Goal: Task Accomplishment & Management: Use online tool/utility

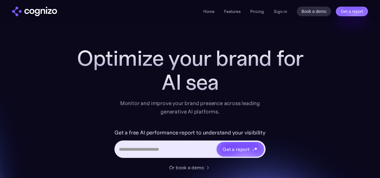
click at [280, 14] on link "Sign in" at bounding box center [281, 11] width 14 height 7
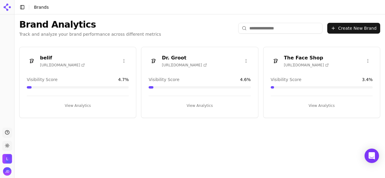
click at [85, 106] on button "View Analytics" at bounding box center [78, 106] width 102 height 10
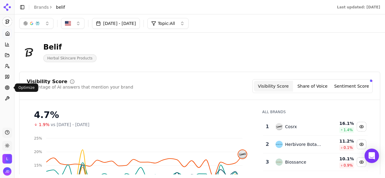
click at [6, 88] on circle at bounding box center [7, 88] width 2 height 2
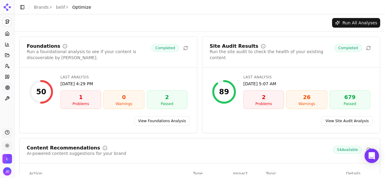
click at [158, 120] on link "View Foundations Analysis" at bounding box center [162, 121] width 56 height 10
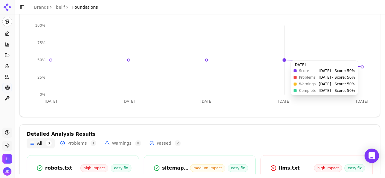
scroll to position [120, 0]
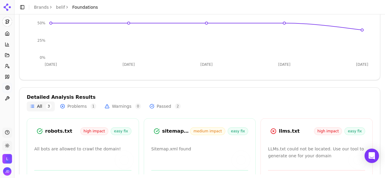
click at [75, 107] on button "Problems 1" at bounding box center [78, 107] width 42 height 10
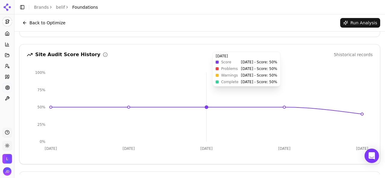
scroll to position [0, 0]
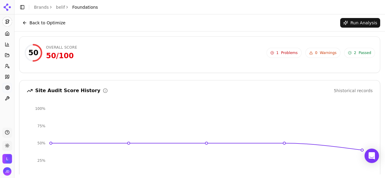
click at [25, 25] on button "Back to Optimize" at bounding box center [43, 23] width 49 height 10
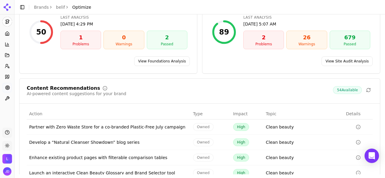
scroll to position [60, 0]
drag, startPoint x: 27, startPoint y: 88, endPoint x: 87, endPoint y: 89, distance: 59.9
click at [87, 89] on div "Content Recommendations" at bounding box center [77, 88] width 100 height 5
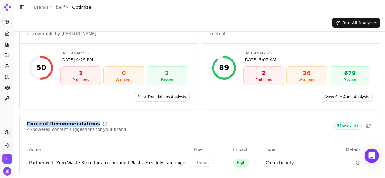
scroll to position [0, 0]
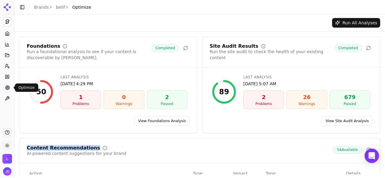
click at [4, 88] on link "Optimize" at bounding box center [6, 88] width 9 height 10
click at [7, 88] on circle at bounding box center [7, 88] width 1 height 1
click at [42, 6] on link "Brands" at bounding box center [41, 7] width 15 height 5
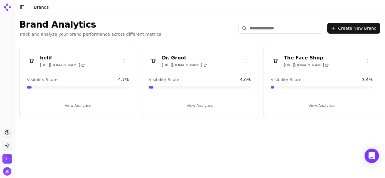
click at [185, 70] on div "[PERSON_NAME] [URL][DOMAIN_NAME] Visibility Score 4.6 % View Analytics" at bounding box center [199, 82] width 117 height 71
click at [197, 103] on button "View Analytics" at bounding box center [200, 106] width 102 height 10
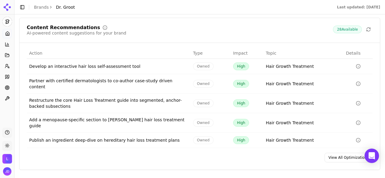
scroll to position [961, 0]
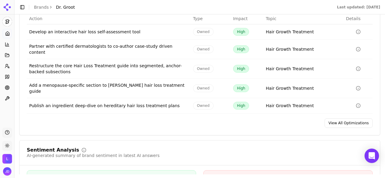
click at [344, 118] on link "View All Optimizations" at bounding box center [348, 123] width 48 height 10
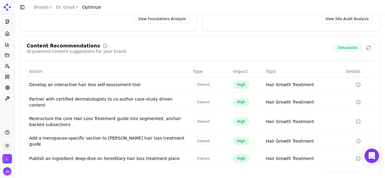
scroll to position [122, 0]
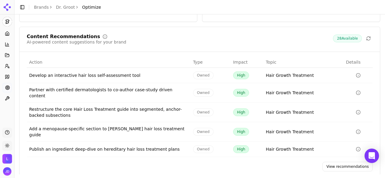
click at [336, 162] on link "View recommendations" at bounding box center [347, 167] width 50 height 10
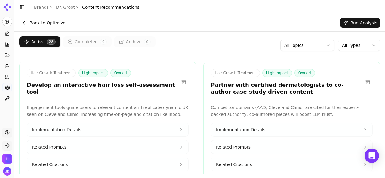
click at [351, 42] on html "[PERSON_NAME] Platform Home Competition Topics Prompts Citations Optimize Toolb…" at bounding box center [192, 89] width 385 height 178
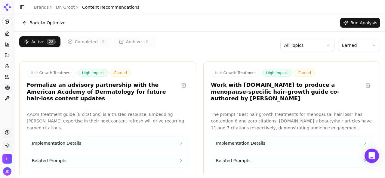
click at [312, 47] on html "[PERSON_NAME] Platform Home Competition Topics Prompts Citations Optimize Toolb…" at bounding box center [192, 89] width 385 height 178
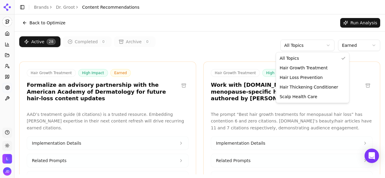
click at [348, 45] on html "[PERSON_NAME] Platform Home Competition Topics Prompts Citations Optimize Toolb…" at bounding box center [192, 89] width 385 height 178
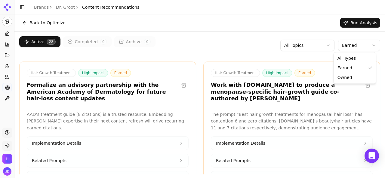
click at [349, 45] on html "[PERSON_NAME] Platform Home Competition Topics Prompts Citations Optimize Toolb…" at bounding box center [192, 89] width 385 height 178
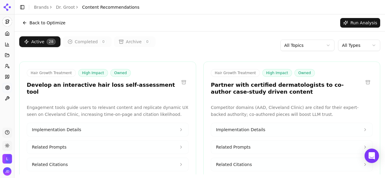
click at [308, 45] on html "[PERSON_NAME] Platform Home Competition Topics Prompts Citations Optimize Toolb…" at bounding box center [192, 89] width 385 height 178
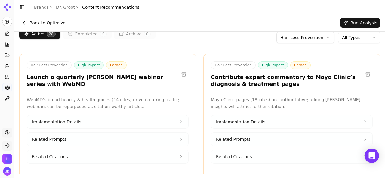
scroll to position [30, 0]
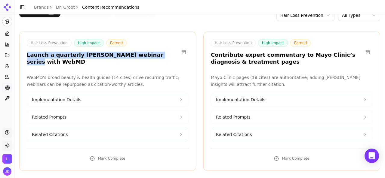
drag, startPoint x: 25, startPoint y: 53, endPoint x: 141, endPoint y: 60, distance: 116.6
click at [141, 60] on div "Hair Loss Prevention High Impact Earned Launch a quarterly [PERSON_NAME] webina…" at bounding box center [107, 102] width 177 height 140
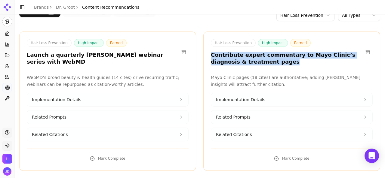
drag, startPoint x: 206, startPoint y: 55, endPoint x: 252, endPoint y: 63, distance: 46.6
click at [252, 63] on div "Hair Loss Prevention High Impact Earned Contribute expert commentary to Mayo Cl…" at bounding box center [292, 53] width 176 height 28
click at [255, 101] on span "Implementation Details" at bounding box center [240, 100] width 49 height 6
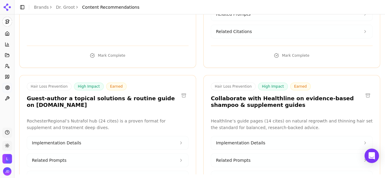
scroll to position [180, 0]
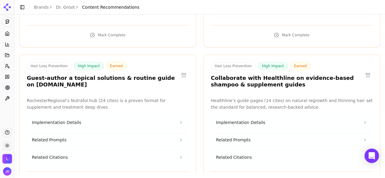
drag, startPoint x: 28, startPoint y: 69, endPoint x: 96, endPoint y: 79, distance: 69.2
click at [96, 79] on h3 "Guest-author a topical solutions & routine guide on [DOMAIN_NAME]" at bounding box center [103, 82] width 152 height 14
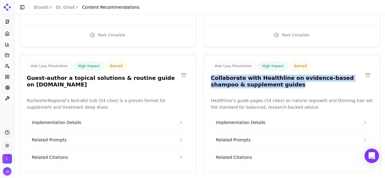
drag, startPoint x: 208, startPoint y: 72, endPoint x: 262, endPoint y: 76, distance: 54.9
click at [262, 76] on div "Hair Loss Prevention High Impact Earned Collaborate with Healthline on evidence…" at bounding box center [292, 76] width 176 height 28
click at [212, 75] on h3 "Collaborate with Healthline on evidence-based shampoo & supplement guides" at bounding box center [287, 82] width 152 height 14
drag, startPoint x: 209, startPoint y: 71, endPoint x: 257, endPoint y: 75, distance: 47.3
click at [257, 75] on h3 "Collaborate with Healthline on evidence-based shampoo & supplement guides" at bounding box center [287, 82] width 152 height 14
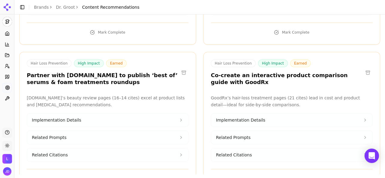
scroll to position [331, 0]
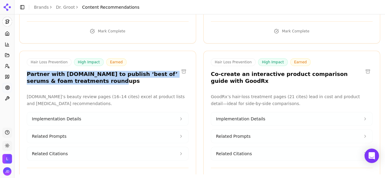
drag, startPoint x: 28, startPoint y: 65, endPoint x: 89, endPoint y: 71, distance: 61.3
click at [89, 71] on h3 "Partner with [DOMAIN_NAME] to publish ‘best of’ serums & foam treatments roundu…" at bounding box center [103, 78] width 152 height 14
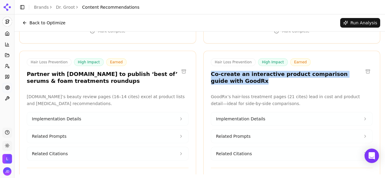
drag, startPoint x: 210, startPoint y: 66, endPoint x: 228, endPoint y: 72, distance: 19.0
click at [228, 72] on h3 "Co-create an interactive product comparison guide with GoodRx" at bounding box center [287, 78] width 152 height 14
click at [139, 112] on button "Implementation Details" at bounding box center [107, 118] width 161 height 13
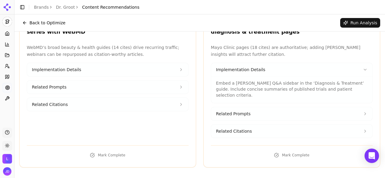
scroll to position [0, 0]
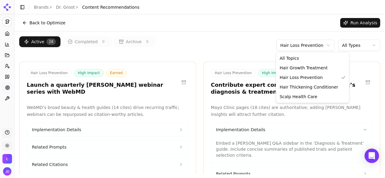
click at [297, 43] on html "[PERSON_NAME] Platform Home Competition Topics Prompts Citations Optimize Toolb…" at bounding box center [192, 89] width 385 height 178
click at [240, 45] on html "[PERSON_NAME] Platform Home Competition Topics Prompts Citations Optimize Toolb…" at bounding box center [192, 89] width 385 height 178
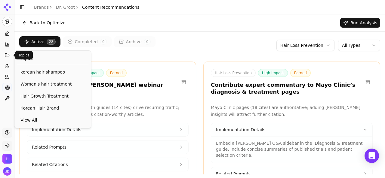
click at [3, 56] on button "Topics" at bounding box center [6, 56] width 9 height 10
click at [32, 121] on span "View All" at bounding box center [52, 120] width 64 height 6
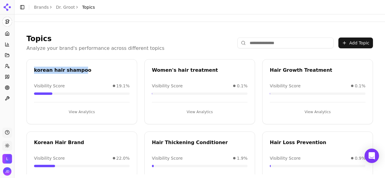
drag, startPoint x: 33, startPoint y: 71, endPoint x: 78, endPoint y: 72, distance: 44.8
click at [78, 72] on div "korean hair shampoo" at bounding box center [82, 71] width 110 height 9
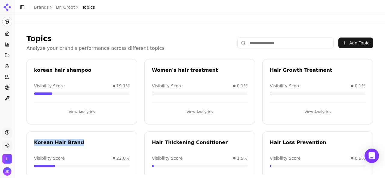
drag, startPoint x: 32, startPoint y: 143, endPoint x: 74, endPoint y: 141, distance: 41.5
click at [74, 141] on div "Korean Hair Brand" at bounding box center [82, 143] width 110 height 9
click at [7, 88] on circle at bounding box center [7, 88] width 1 height 1
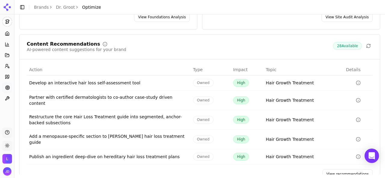
scroll to position [112, 0]
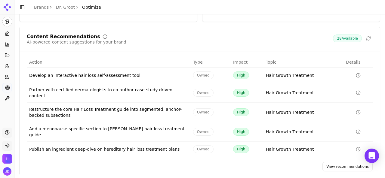
click at [337, 162] on link "View recommendations" at bounding box center [347, 167] width 50 height 10
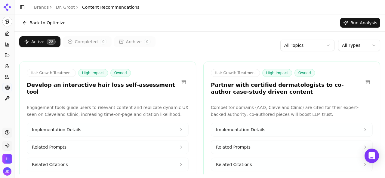
click at [354, 22] on button "Run Analysis" at bounding box center [360, 23] width 40 height 10
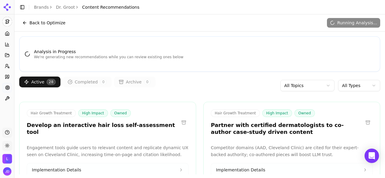
click at [28, 24] on button "Back to Optimize" at bounding box center [43, 23] width 49 height 10
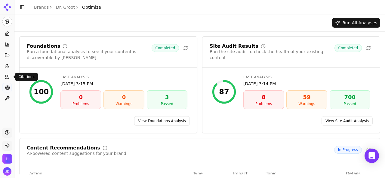
click at [7, 75] on icon at bounding box center [7, 77] width 5 height 5
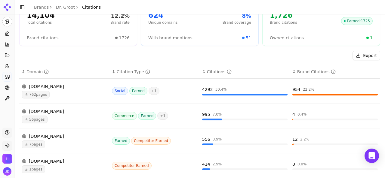
scroll to position [60, 0]
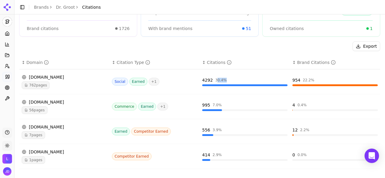
drag, startPoint x: 213, startPoint y: 80, endPoint x: 221, endPoint y: 80, distance: 8.4
click at [221, 80] on div "30.4 %" at bounding box center [220, 80] width 11 height 5
drag, startPoint x: 212, startPoint y: 80, endPoint x: 221, endPoint y: 80, distance: 8.7
click at [221, 80] on div "30.4 %" at bounding box center [220, 80] width 11 height 5
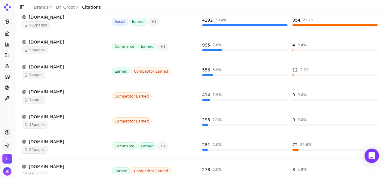
click at [36, 100] on span "1 pages" at bounding box center [33, 100] width 23 height 8
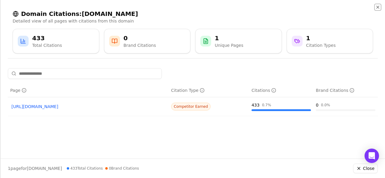
click at [379, 8] on icon "button" at bounding box center [377, 7] width 5 height 5
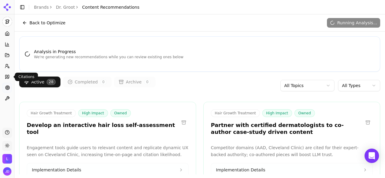
click at [8, 78] on icon at bounding box center [9, 77] width 2 height 4
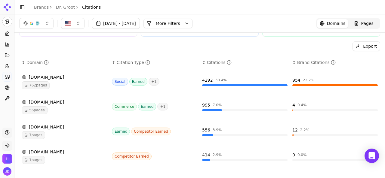
scroll to position [30, 0]
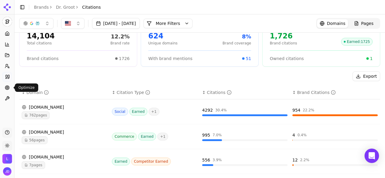
click at [6, 86] on icon at bounding box center [7, 87] width 5 height 5
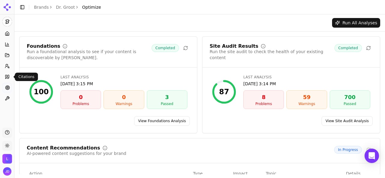
click at [8, 76] on icon at bounding box center [7, 77] width 5 height 5
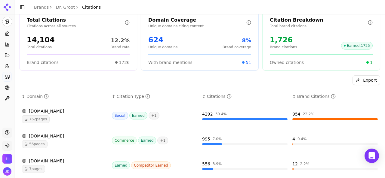
scroll to position [40, 0]
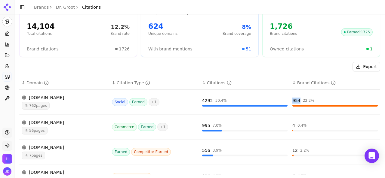
drag, startPoint x: 289, startPoint y: 101, endPoint x: 297, endPoint y: 101, distance: 7.5
click at [297, 101] on div "954 22.2 %" at bounding box center [334, 101] width 85 height 6
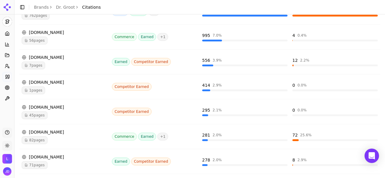
scroll to position [190, 0]
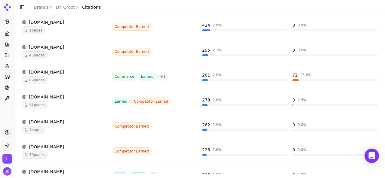
drag, startPoint x: 76, startPoint y: 23, endPoint x: 70, endPoint y: 20, distance: 6.5
click at [70, 20] on div "[DOMAIN_NAME]" at bounding box center [64, 22] width 85 height 6
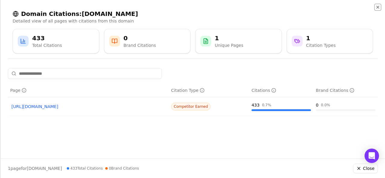
click at [376, 7] on icon "button" at bounding box center [377, 7] width 5 height 5
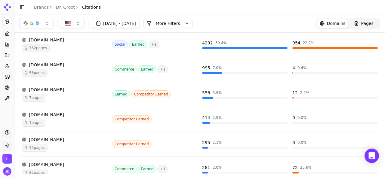
scroll to position [70, 0]
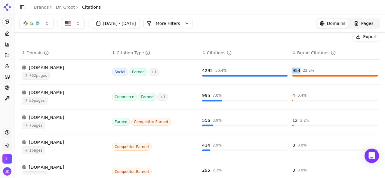
drag, startPoint x: 287, startPoint y: 71, endPoint x: 296, endPoint y: 71, distance: 8.1
click at [296, 71] on td "954 22.2 %" at bounding box center [335, 72] width 90 height 25
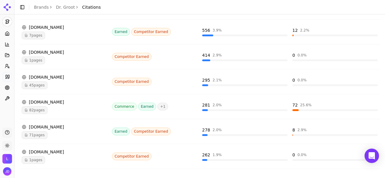
scroll to position [220, 0]
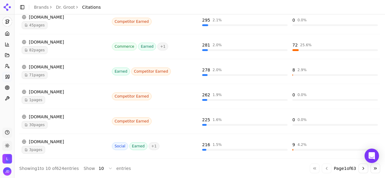
click at [42, 123] on span "30 pages" at bounding box center [35, 125] width 26 height 8
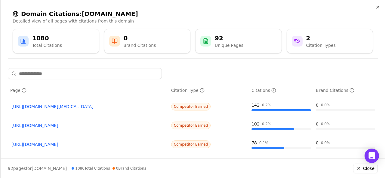
scroll to position [0, 0]
click at [376, 7] on icon "button" at bounding box center [377, 7] width 5 height 5
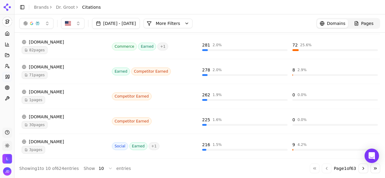
scroll to position [160, 0]
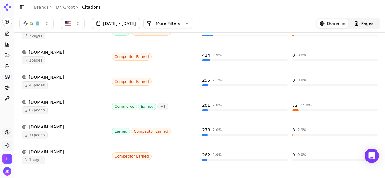
click at [32, 63] on span "1 pages" at bounding box center [33, 61] width 23 height 8
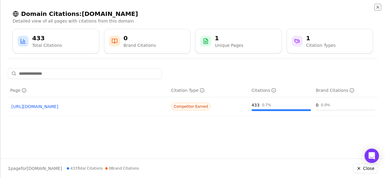
click at [375, 6] on icon "button" at bounding box center [377, 7] width 5 height 5
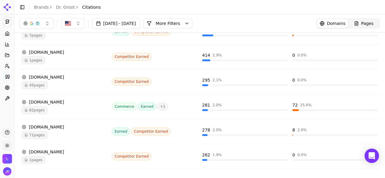
click at [37, 109] on span "82 pages" at bounding box center [35, 110] width 26 height 8
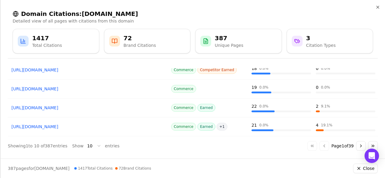
scroll to position [150, 0]
click at [92, 145] on body "[PERSON_NAME] Platform Home Competition Topics Prompts Citations Optimize Toolb…" at bounding box center [192, 89] width 385 height 178
click at [91, 137] on div "10 20 30 40 50" at bounding box center [101, 113] width 38 height 51
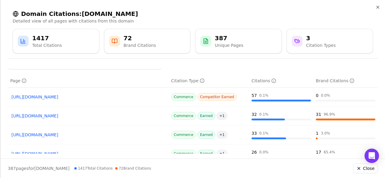
scroll to position [0, 0]
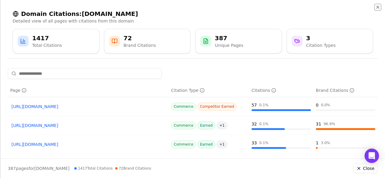
click at [378, 6] on icon "button" at bounding box center [377, 7] width 5 height 5
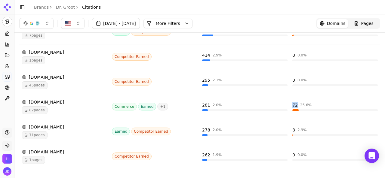
click at [292, 104] on div "72" at bounding box center [294, 105] width 5 height 6
click at [36, 111] on span "82 pages" at bounding box center [35, 110] width 26 height 8
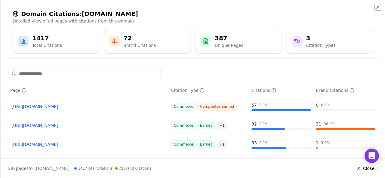
click at [376, 9] on icon "button" at bounding box center [377, 7] width 5 height 5
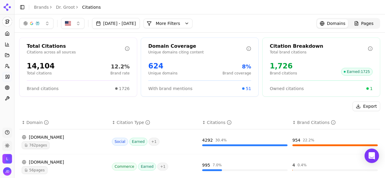
click at [42, 8] on link "Brands" at bounding box center [41, 7] width 15 height 5
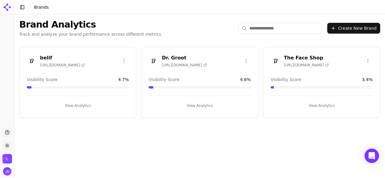
click at [309, 105] on button "View Analytics" at bounding box center [322, 106] width 102 height 10
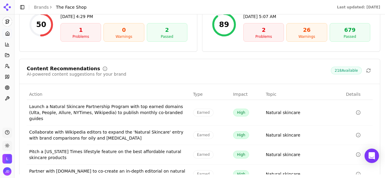
scroll to position [872, 0]
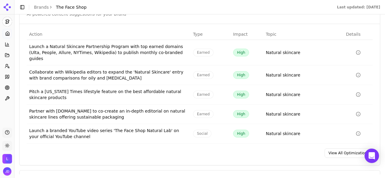
click at [355, 149] on link "View All Optimizations" at bounding box center [348, 154] width 48 height 10
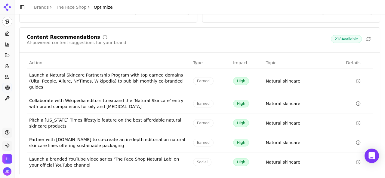
scroll to position [128, 0]
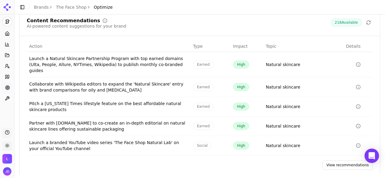
click at [337, 161] on link "View recommendations" at bounding box center [347, 166] width 50 height 10
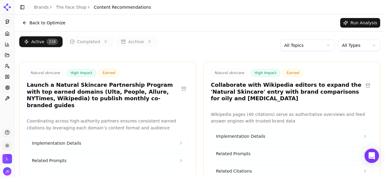
click at [325, 45] on html "The Face Shop Platform Home Competition Topics Prompts Citations Optimize Toolb…" at bounding box center [192, 89] width 385 height 178
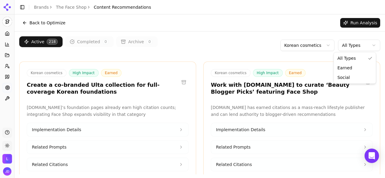
click at [349, 45] on html "The Face Shop Platform Home Competition Topics Prompts Citations Optimize Toolb…" at bounding box center [192, 89] width 385 height 178
click at [230, 38] on html "The Face Shop Platform Home Competition Topics Prompts Citations Optimize Toolb…" at bounding box center [192, 89] width 385 height 178
click at [352, 44] on html "The Face Shop Platform Home Competition Topics Prompts Citations Optimize Toolb…" at bounding box center [192, 89] width 385 height 178
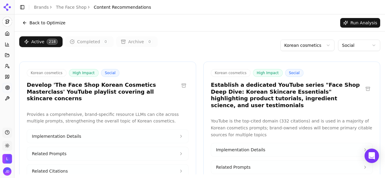
click at [353, 24] on button "Run Analysis" at bounding box center [360, 23] width 40 height 10
click at [44, 7] on link "Brands" at bounding box center [41, 7] width 15 height 5
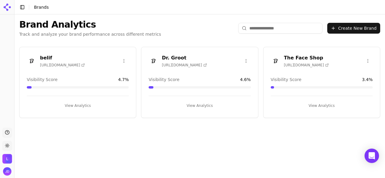
click at [83, 105] on button "View Analytics" at bounding box center [78, 106] width 102 height 10
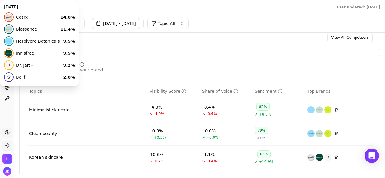
scroll to position [90, 0]
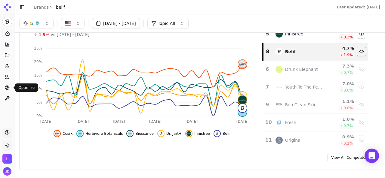
click at [9, 86] on icon at bounding box center [7, 87] width 5 height 5
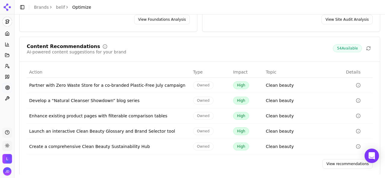
scroll to position [108, 0]
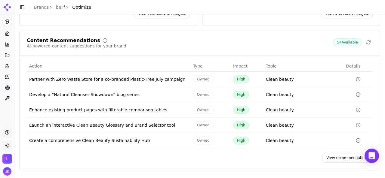
click at [339, 155] on link "View recommendations" at bounding box center [347, 158] width 50 height 10
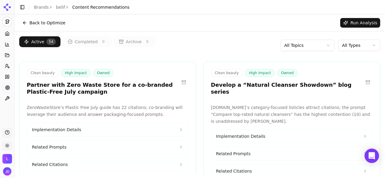
click at [351, 46] on html "belif Platform Home Competition Topics Prompts Citations Optimize Toolbox Suppo…" at bounding box center [192, 89] width 385 height 178
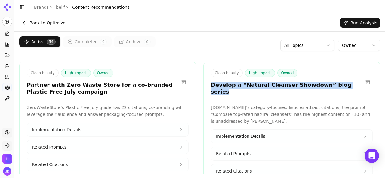
drag, startPoint x: 209, startPoint y: 84, endPoint x: 336, endPoint y: 84, distance: 127.2
click at [336, 84] on div "Clean beauty High Impact Owned Develop a “Natural Cleanser Showdown” blog series" at bounding box center [292, 82] width 162 height 26
click at [302, 49] on html "belif Platform Home Competition Topics Prompts Citations Optimize Toolbox Suppo…" at bounding box center [192, 89] width 385 height 178
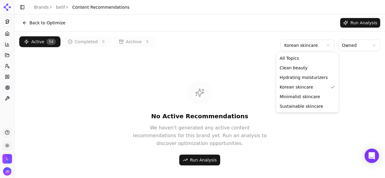
click at [298, 47] on html "belif Platform Home Competition Topics Prompts Citations Optimize Toolbox Suppo…" at bounding box center [192, 89] width 385 height 178
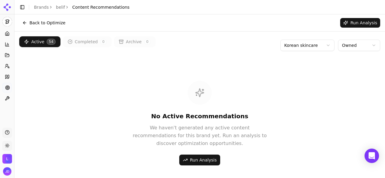
click at [347, 24] on html "belif Platform Home Competition Topics Prompts Citations Optimize Toolbox Suppo…" at bounding box center [192, 89] width 385 height 178
click at [355, 24] on button "Run Analysis" at bounding box center [360, 23] width 40 height 10
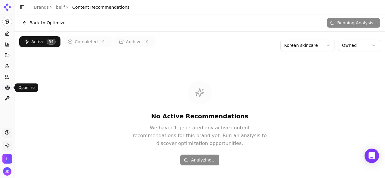
click at [6, 87] on circle at bounding box center [7, 88] width 2 height 2
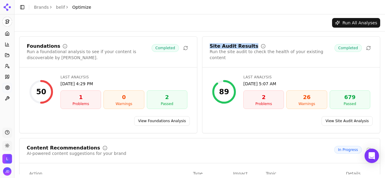
drag, startPoint x: 207, startPoint y: 47, endPoint x: 245, endPoint y: 45, distance: 38.6
click at [245, 45] on div "Site Audit Results" at bounding box center [272, 46] width 125 height 5
click at [306, 18] on div "Run All Analyses" at bounding box center [199, 23] width 361 height 10
click at [164, 24] on div "Run All Analyses" at bounding box center [199, 23] width 361 height 10
